Goal: Check status: Check status

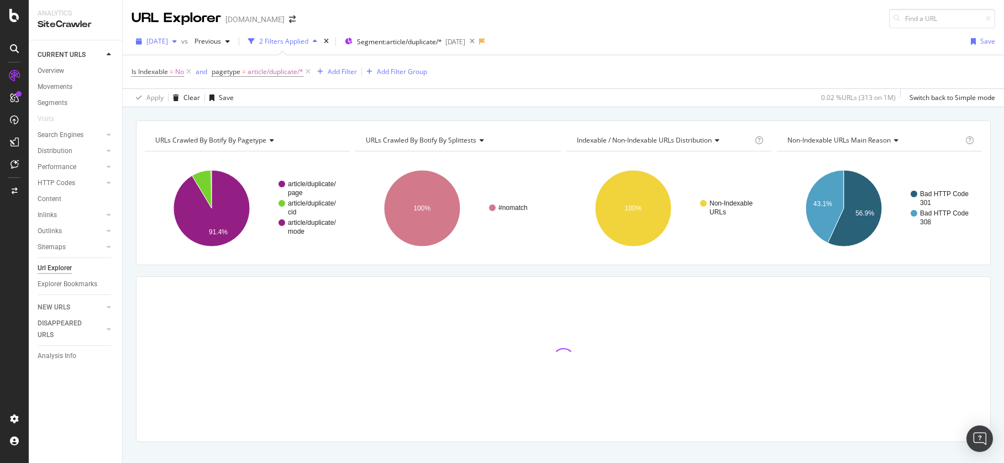
click at [168, 39] on span "2024 Aug. 6th" at bounding box center [157, 40] width 22 height 9
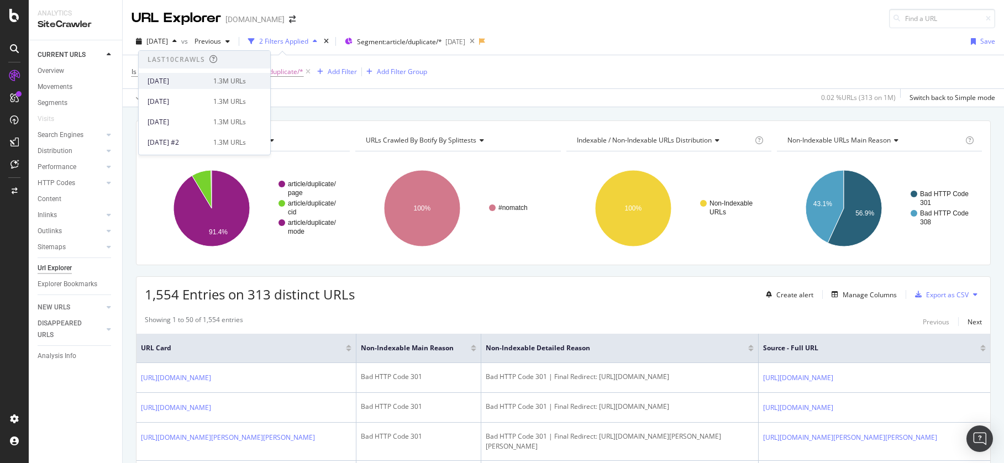
click at [190, 82] on div "2025 Sep. 2nd" at bounding box center [177, 81] width 59 height 10
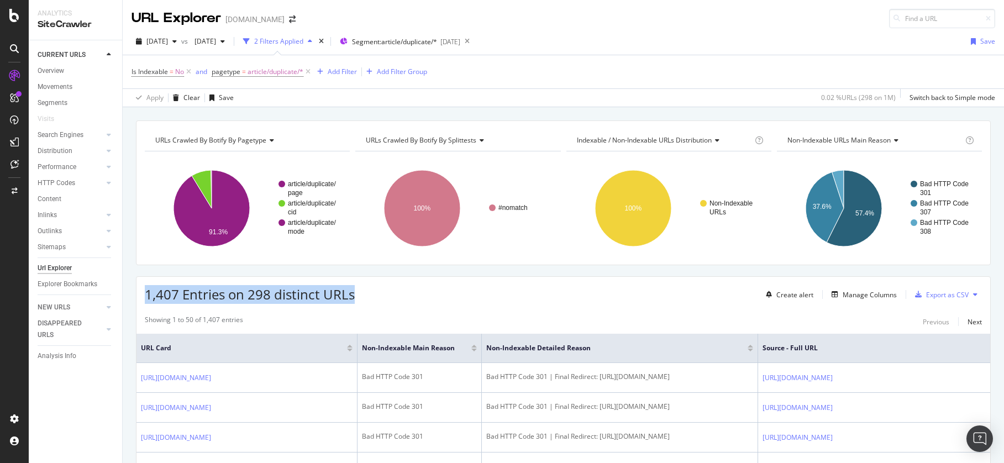
drag, startPoint x: 323, startPoint y: 294, endPoint x: 140, endPoint y: 298, distance: 182.9
click at [140, 298] on div "1,407 Entries on 298 distinct URLs Create alert Manage Columns Export as CSV" at bounding box center [563, 290] width 854 height 27
copy span "1,407 Entries on 298 distinct URLs"
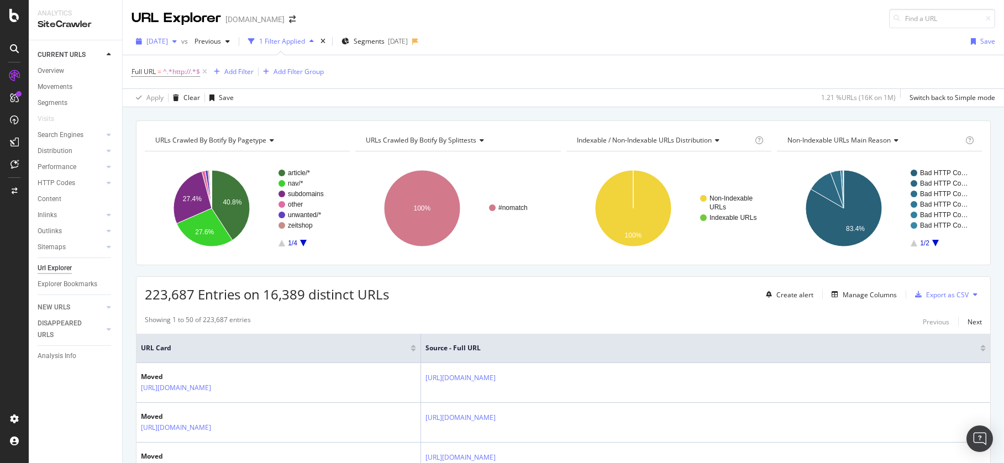
click at [168, 37] on span "2024 Aug. 6th" at bounding box center [157, 40] width 22 height 9
click at [187, 77] on div "2025 Sep. 2nd" at bounding box center [177, 81] width 59 height 10
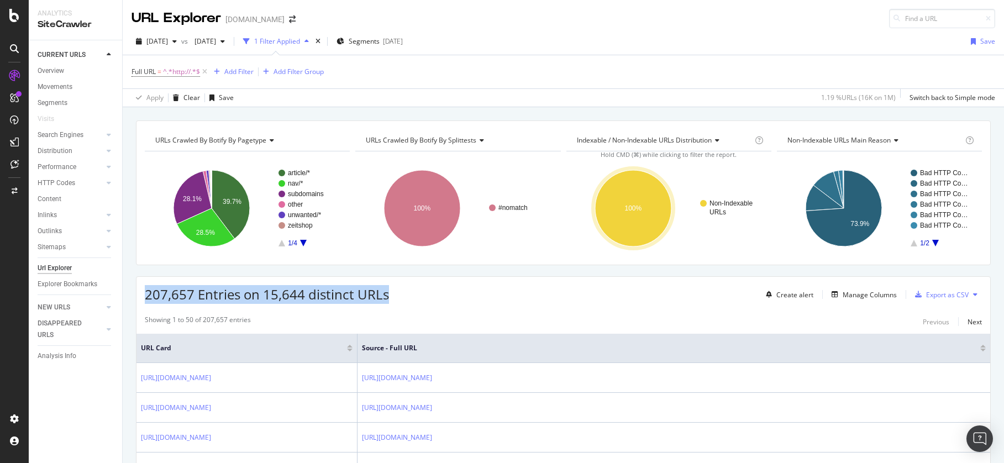
drag, startPoint x: 398, startPoint y: 298, endPoint x: 147, endPoint y: 303, distance: 251.4
click at [147, 303] on div "207,657 Entries on 15,644 distinct URLs Create alert Manage Columns Export as C…" at bounding box center [563, 290] width 854 height 27
copy span "207,657 Entries on 15,644 distinct URLs"
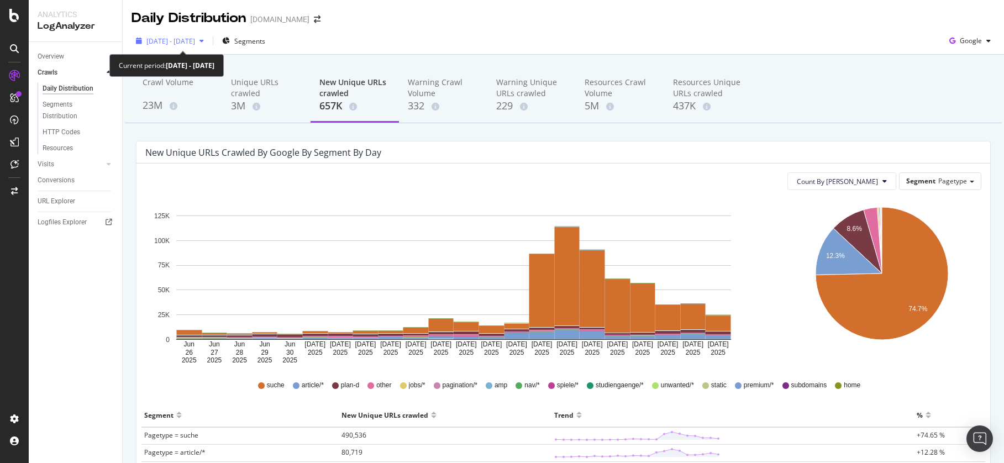
click at [193, 46] on div "[DATE] - [DATE]" at bounding box center [169, 41] width 77 height 17
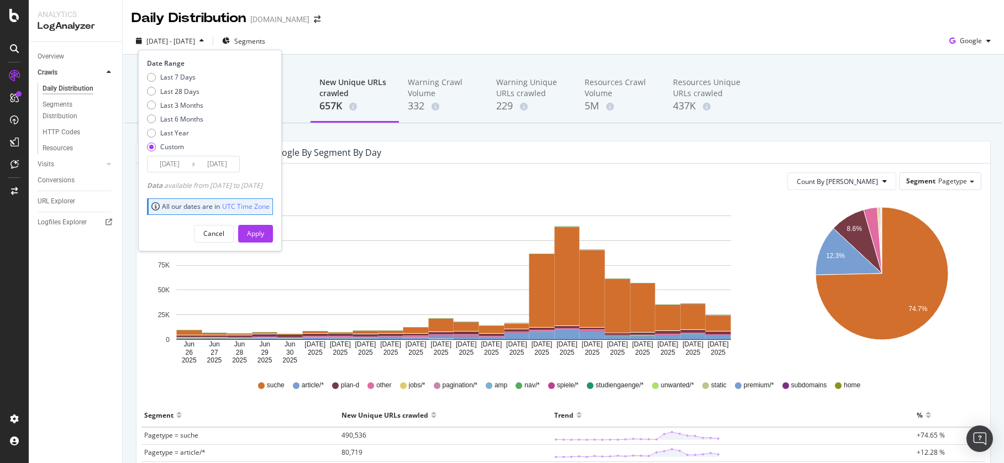
click at [213, 164] on input "[DATE]" at bounding box center [217, 163] width 44 height 15
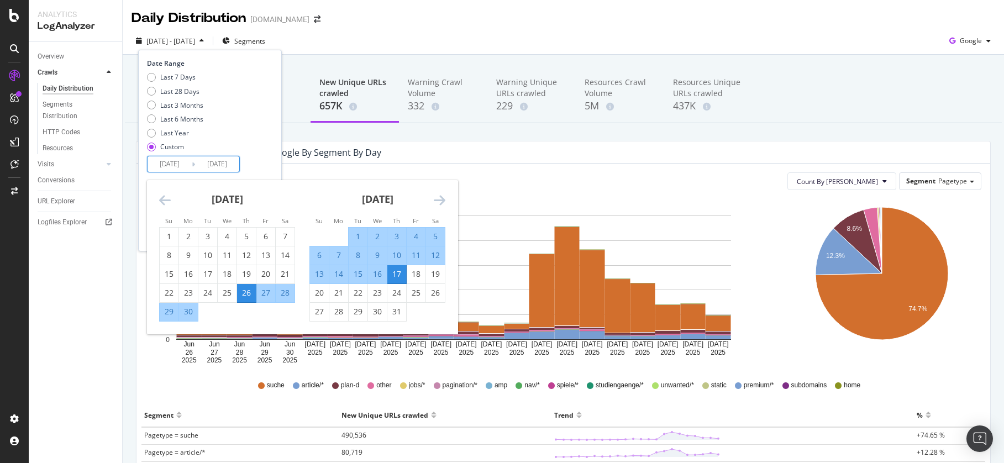
click at [439, 200] on icon "Move forward to switch to the next month." at bounding box center [440, 199] width 12 height 13
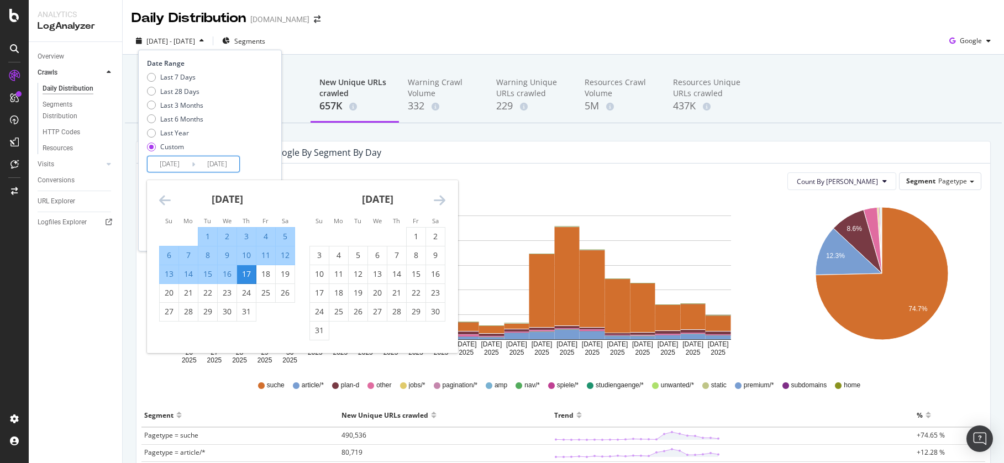
click at [445, 200] on icon "Move forward to switch to the next month." at bounding box center [440, 199] width 12 height 13
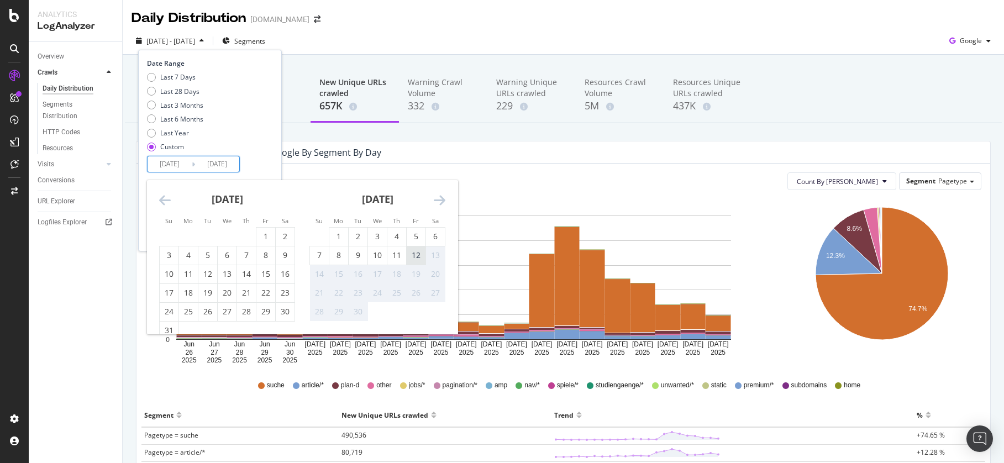
click at [408, 253] on div "12" at bounding box center [416, 255] width 19 height 11
type input "[DATE]"
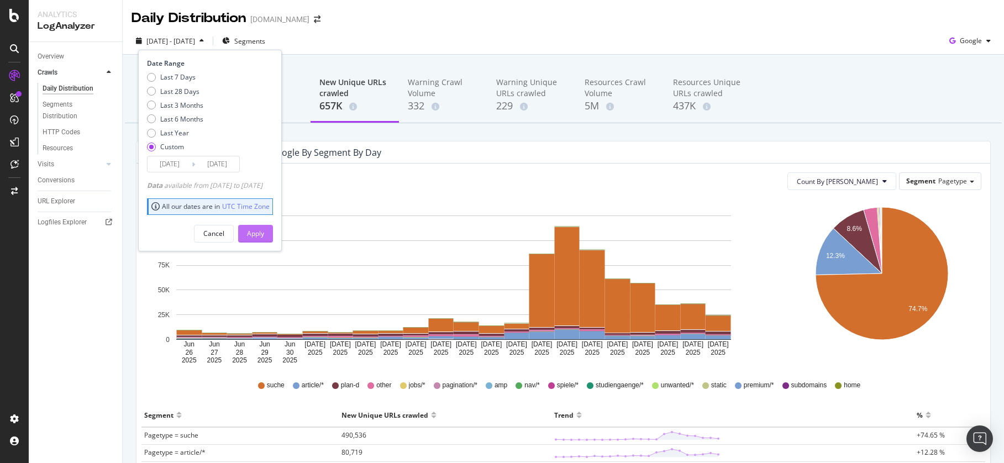
click at [264, 231] on div "Apply" at bounding box center [255, 233] width 17 height 9
